Goal: Task Accomplishment & Management: Manage account settings

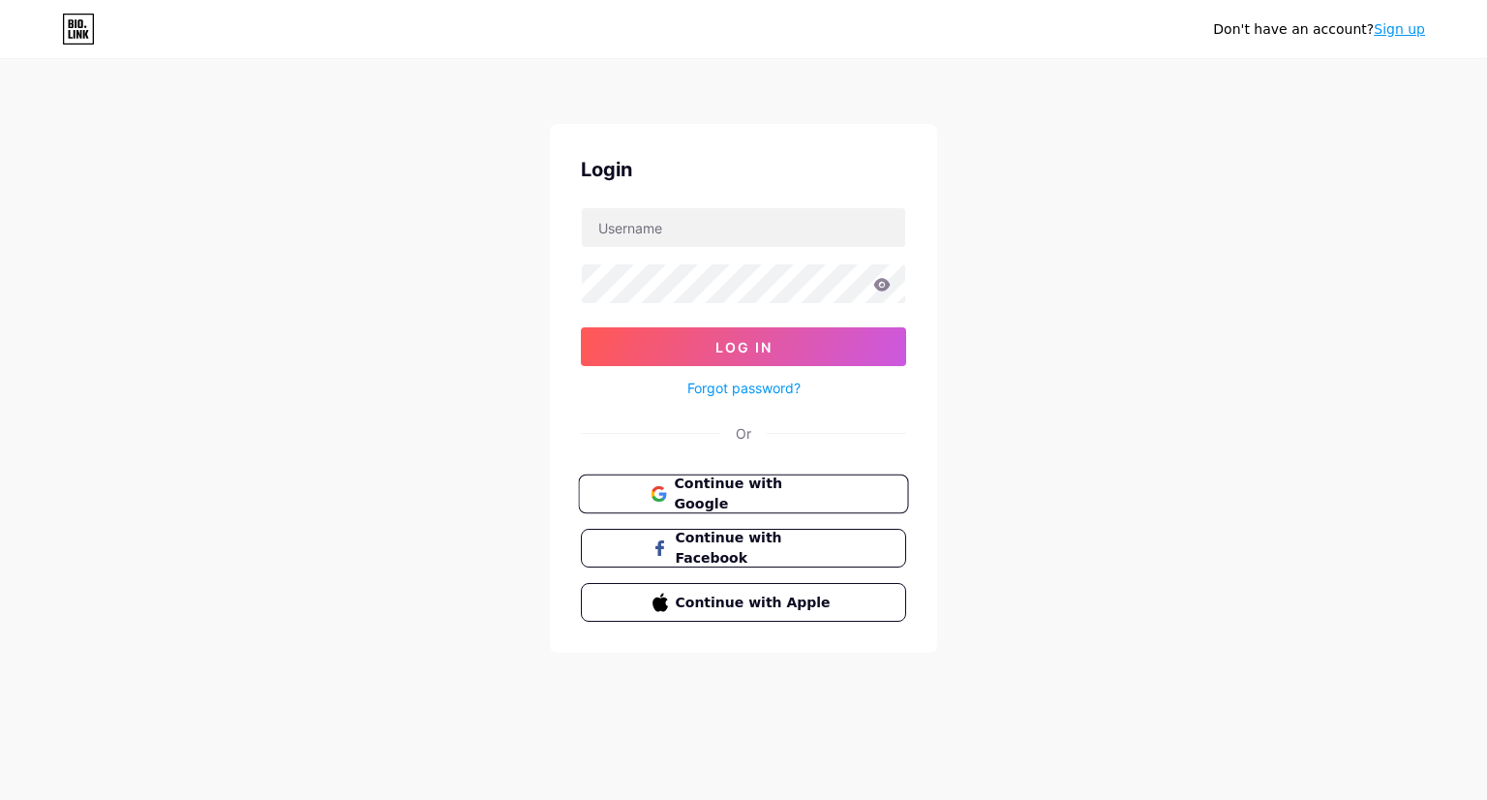
click at [669, 479] on button "Continue with Google" at bounding box center [743, 494] width 330 height 40
click at [749, 492] on span "Continue with Google" at bounding box center [755, 494] width 162 height 42
